Goal: Find specific page/section: Find specific page/section

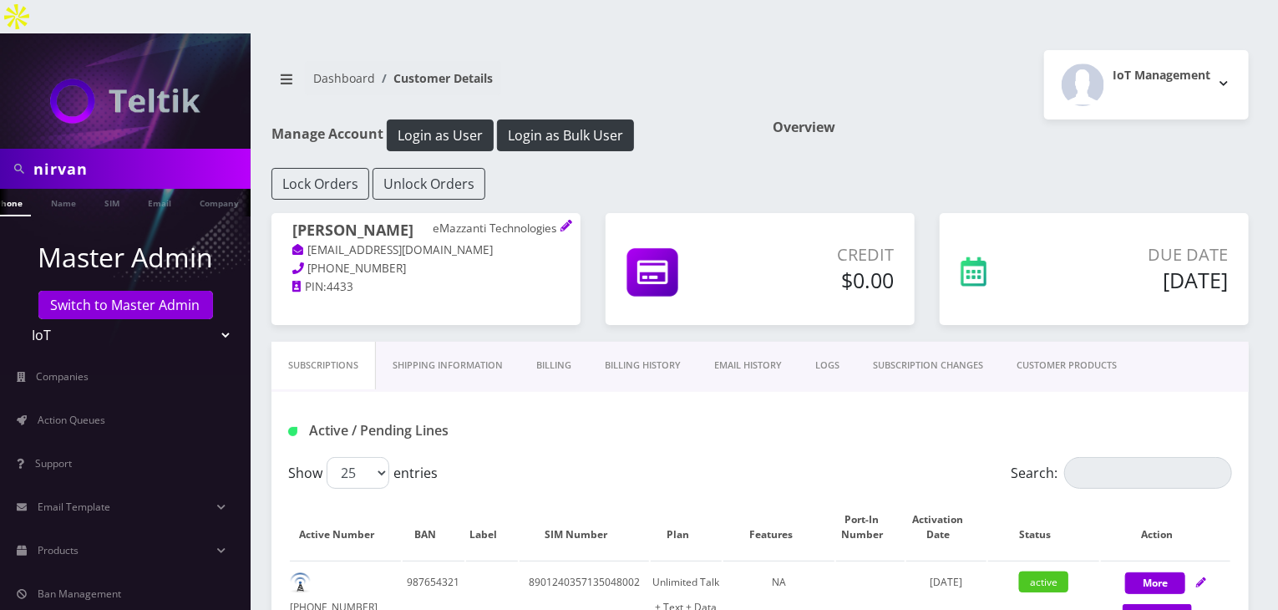
drag, startPoint x: 117, startPoint y: 146, endPoint x: 0, endPoint y: 145, distance: 116.9
click at [0, 149] on div "nirvan" at bounding box center [125, 169] width 251 height 40
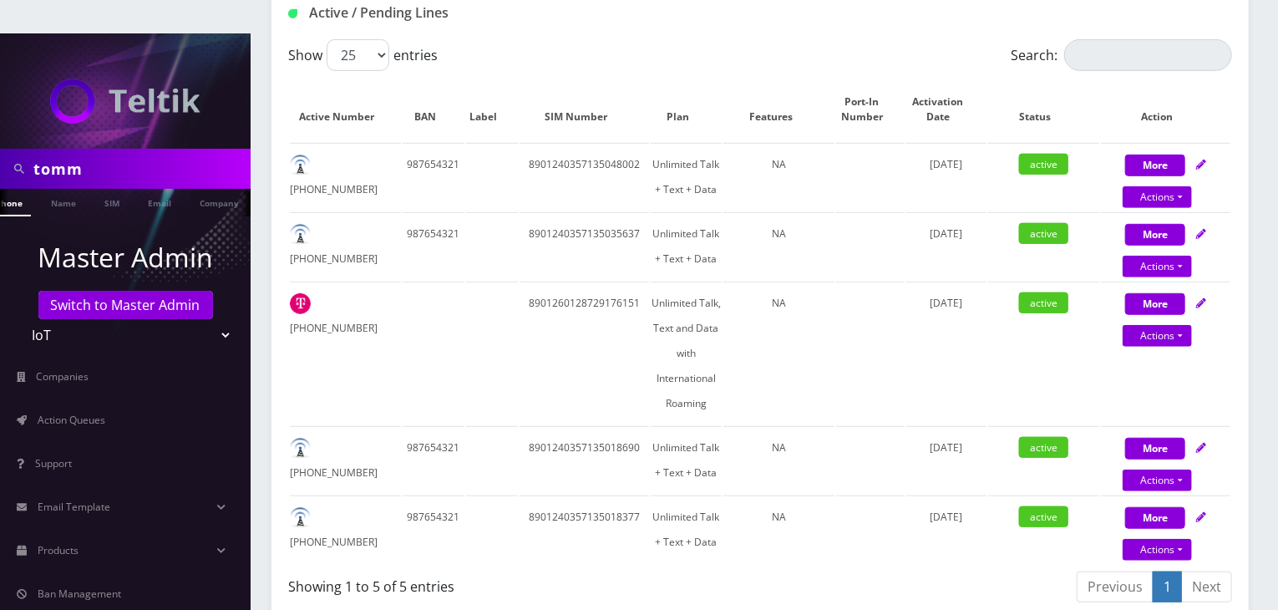
scroll to position [0, 26]
type input "tommy"
click at [45, 189] on link "Name" at bounding box center [54, 203] width 42 height 28
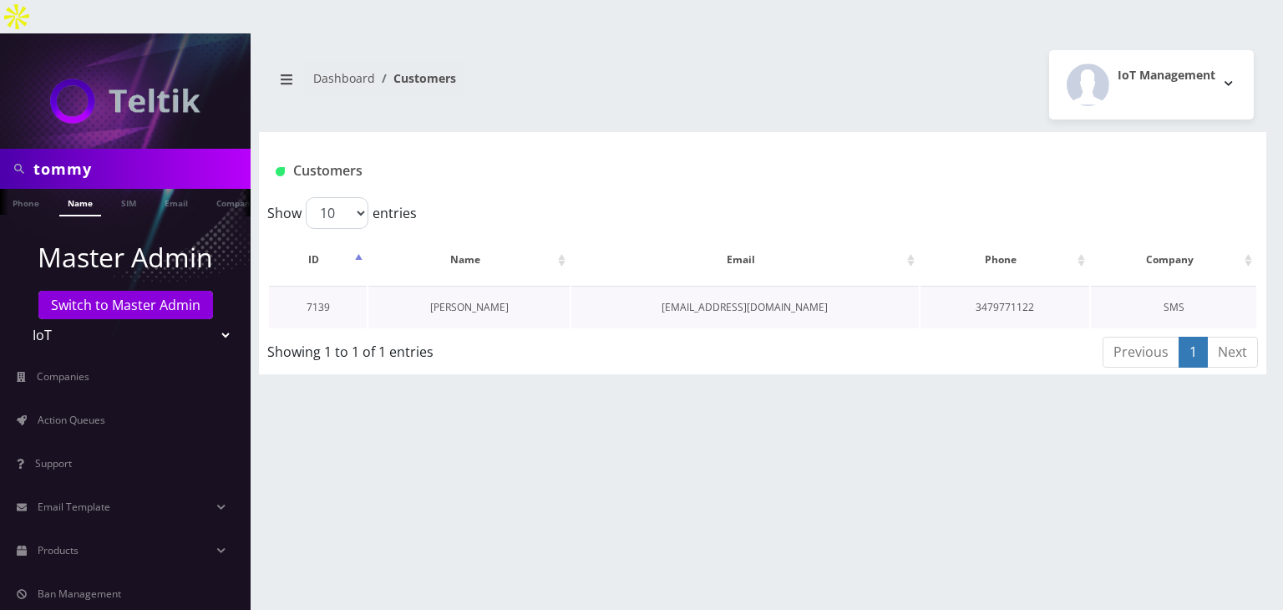
click at [469, 300] on link "Tommy Truong" at bounding box center [469, 307] width 79 height 14
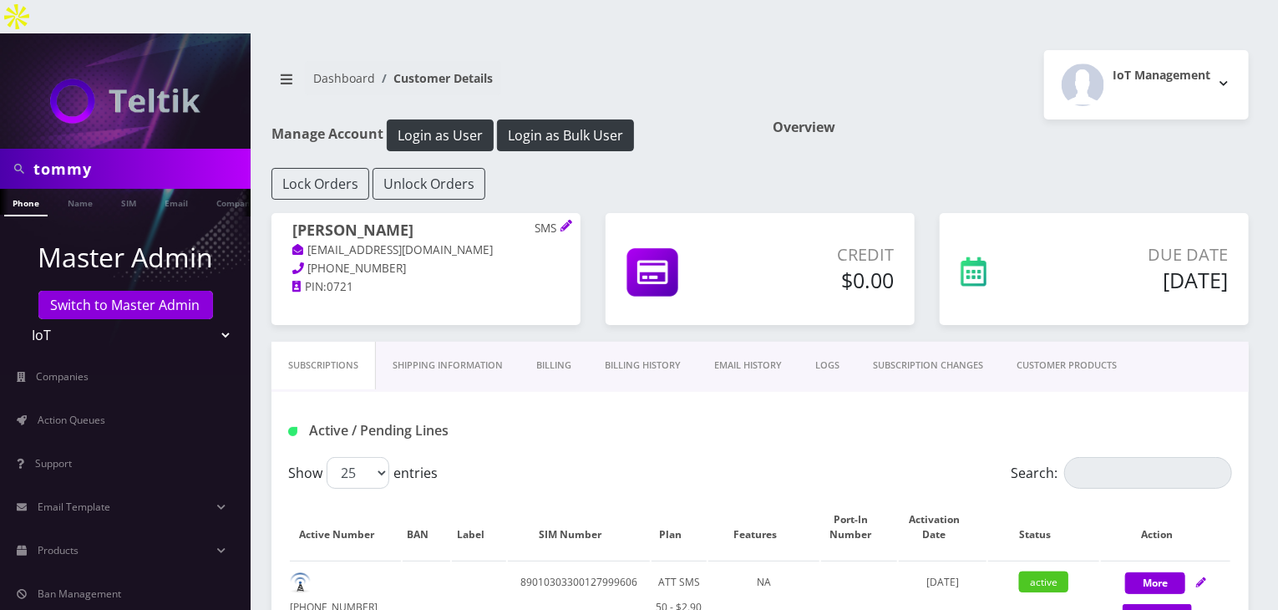
click at [1062, 342] on link "CUSTOMER PRODUCTS" at bounding box center [1067, 366] width 134 height 48
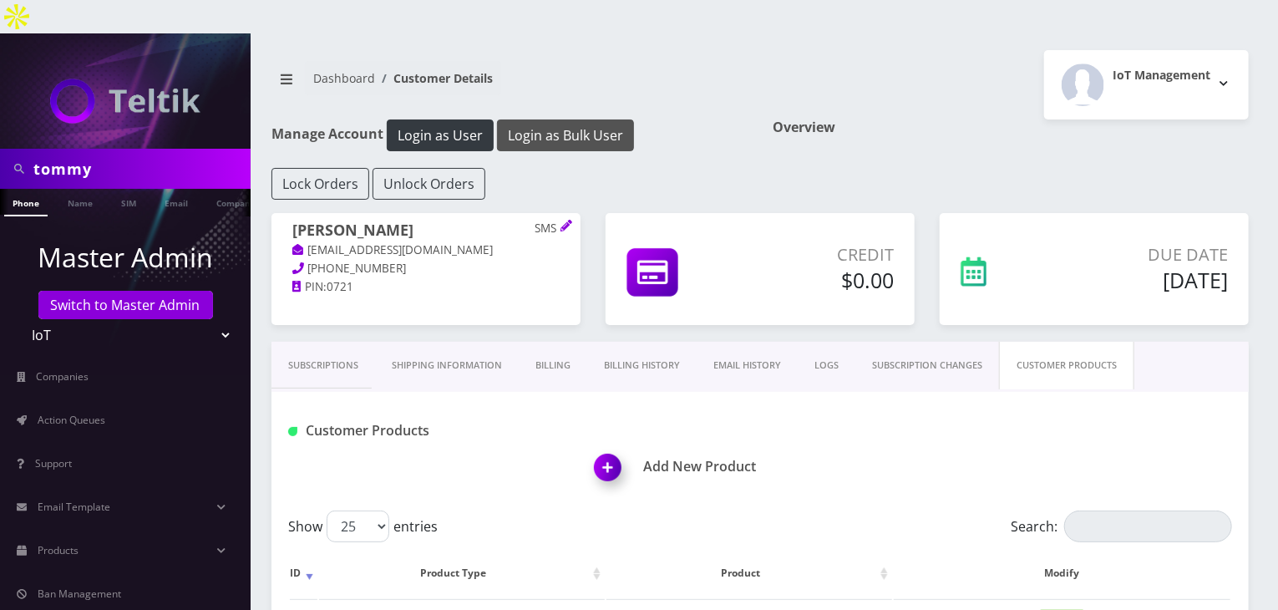
click at [543, 119] on button "Login as Bulk User" at bounding box center [565, 135] width 137 height 32
drag, startPoint x: 116, startPoint y: 134, endPoint x: 0, endPoint y: 138, distance: 116.2
click at [0, 149] on div "tommy" at bounding box center [125, 169] width 251 height 40
type input "nirvan"
click at [94, 189] on link "Name" at bounding box center [80, 203] width 42 height 28
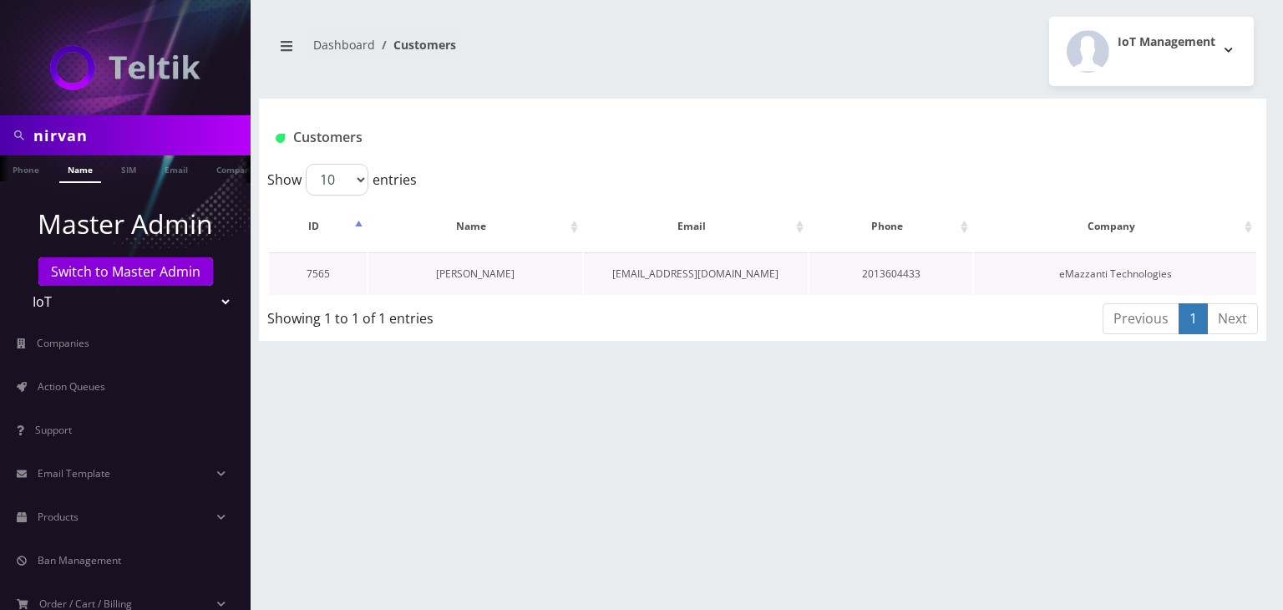
click at [461, 268] on link "[PERSON_NAME]" at bounding box center [475, 273] width 79 height 14
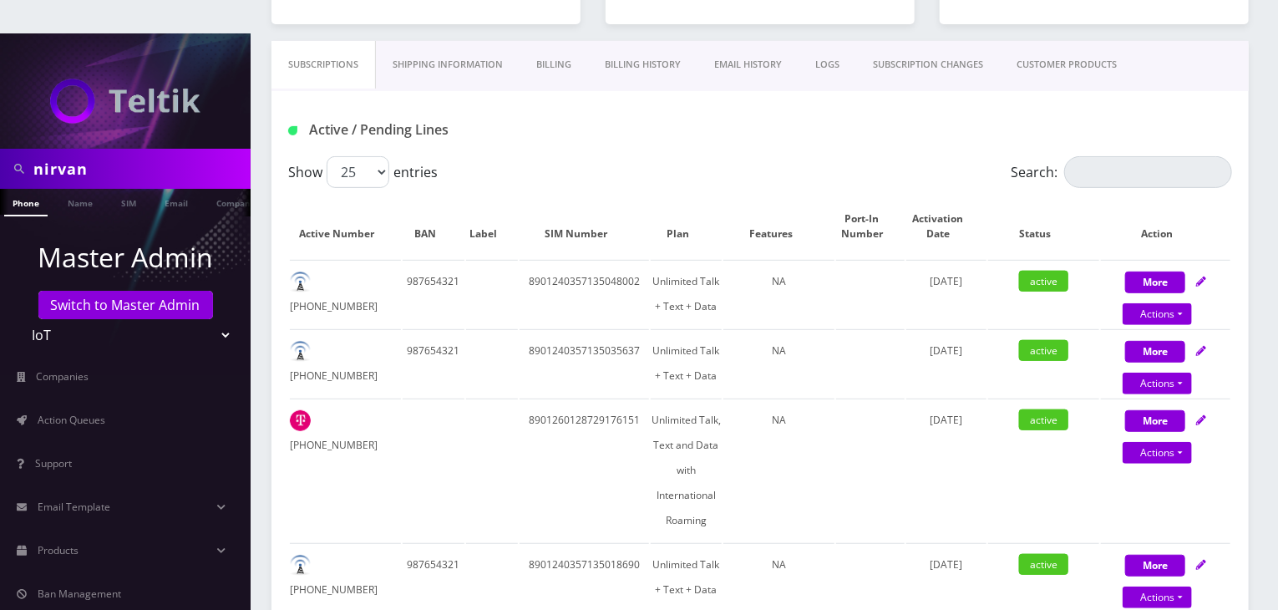
scroll to position [418, 0]
